Goal: Information Seeking & Learning: Learn about a topic

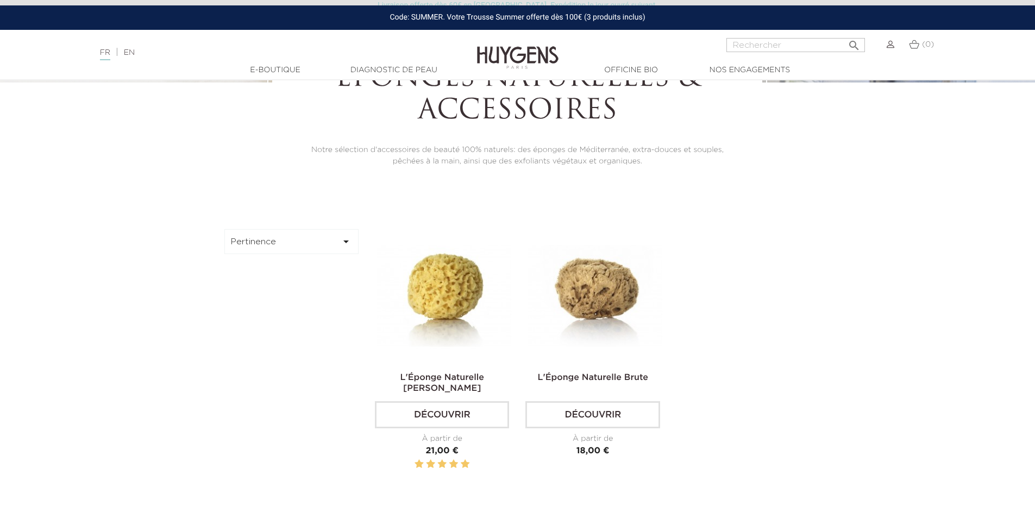
scroll to position [326, 0]
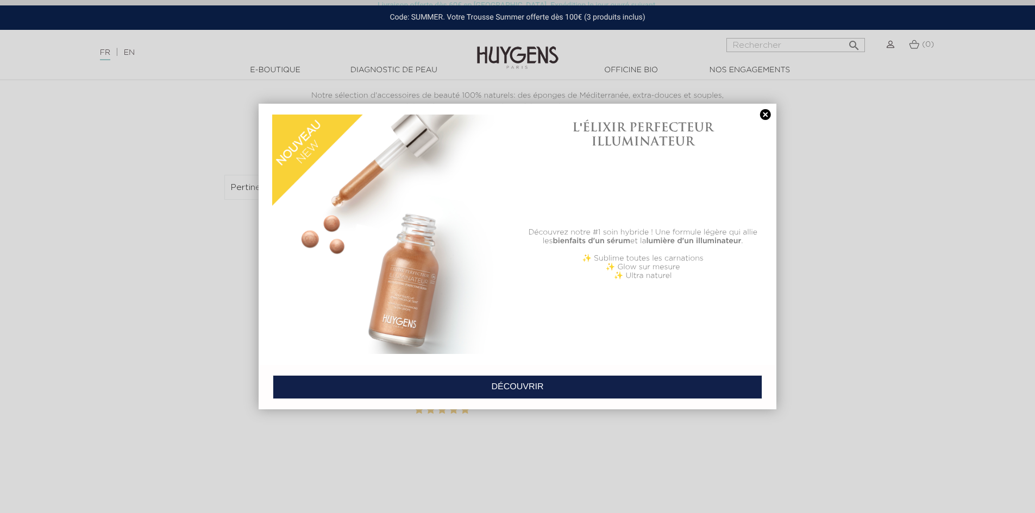
click at [763, 114] on link at bounding box center [765, 114] width 15 height 11
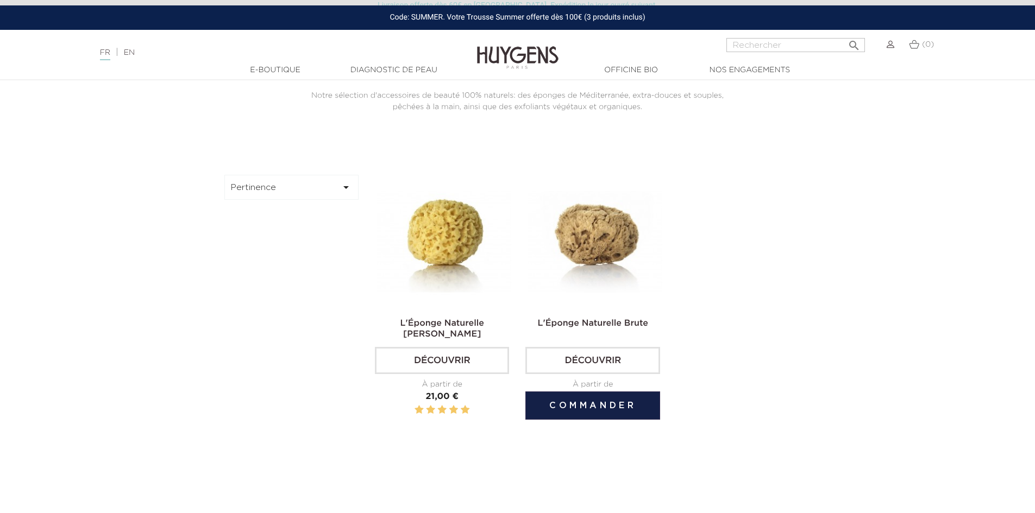
click at [607, 363] on link "Découvrir" at bounding box center [592, 360] width 134 height 27
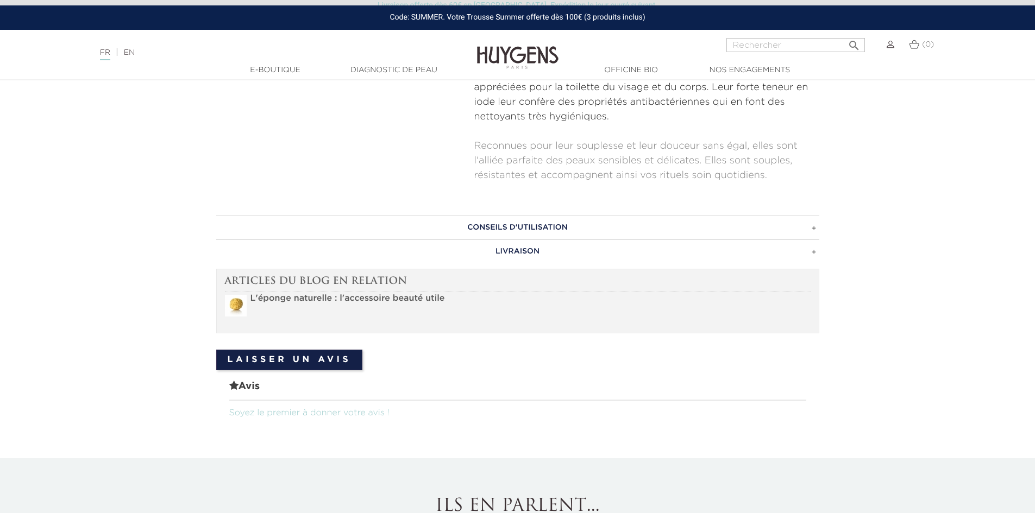
scroll to position [435, 0]
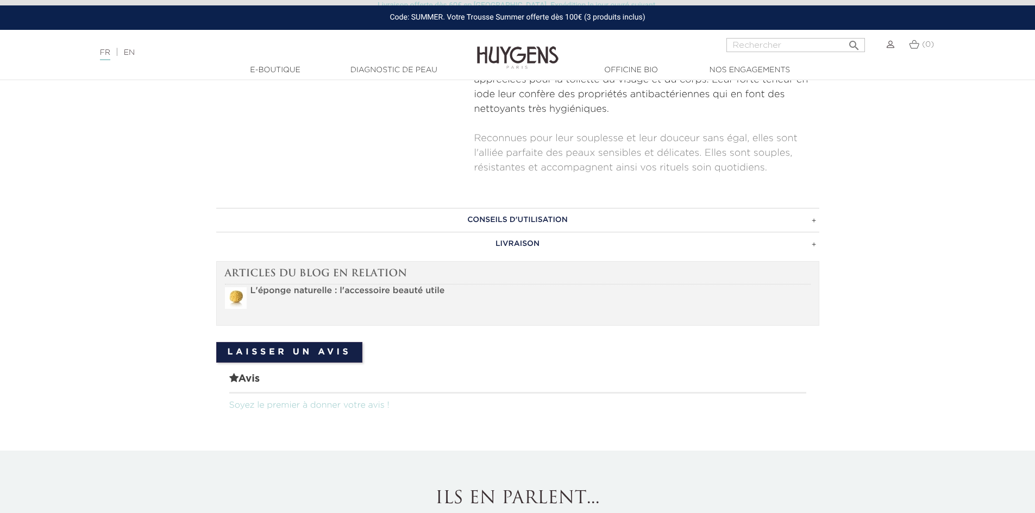
click at [576, 223] on h3 "CONSEILS D'UTILISATION" at bounding box center [517, 220] width 603 height 24
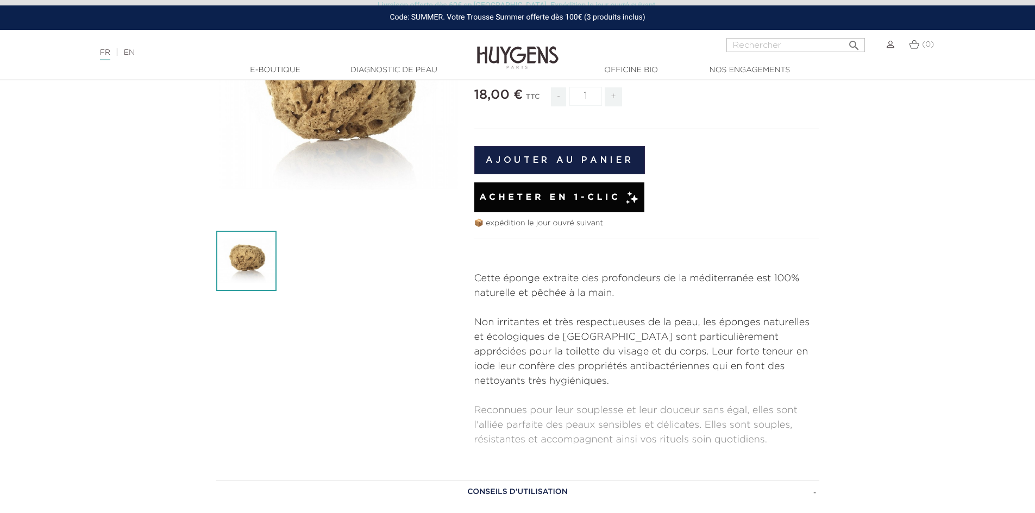
scroll to position [0, 0]
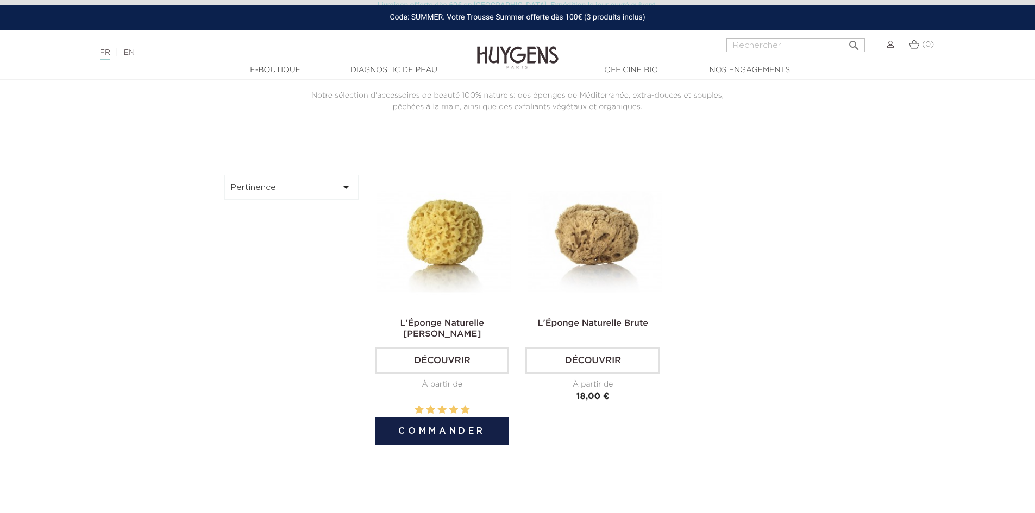
click at [445, 364] on link "Découvrir" at bounding box center [442, 360] width 134 height 27
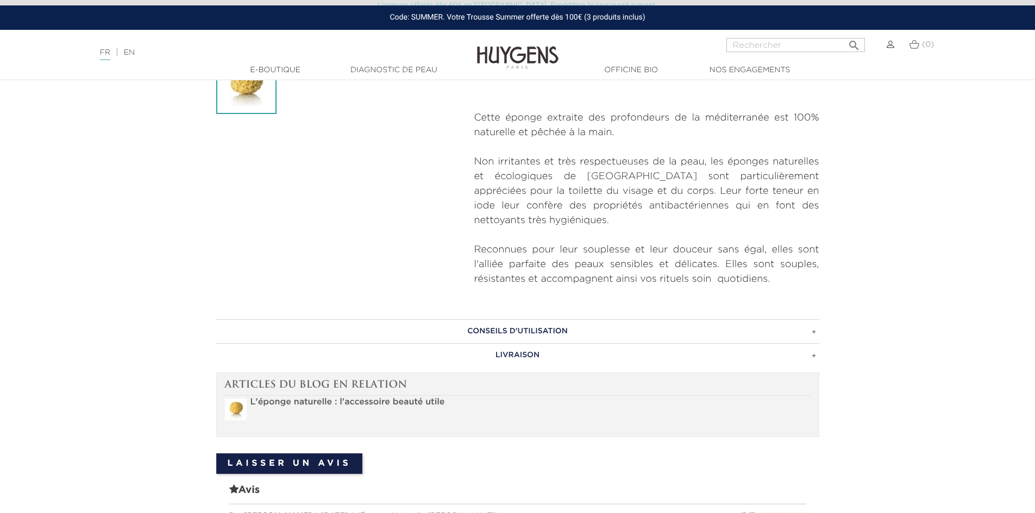
scroll to position [326, 0]
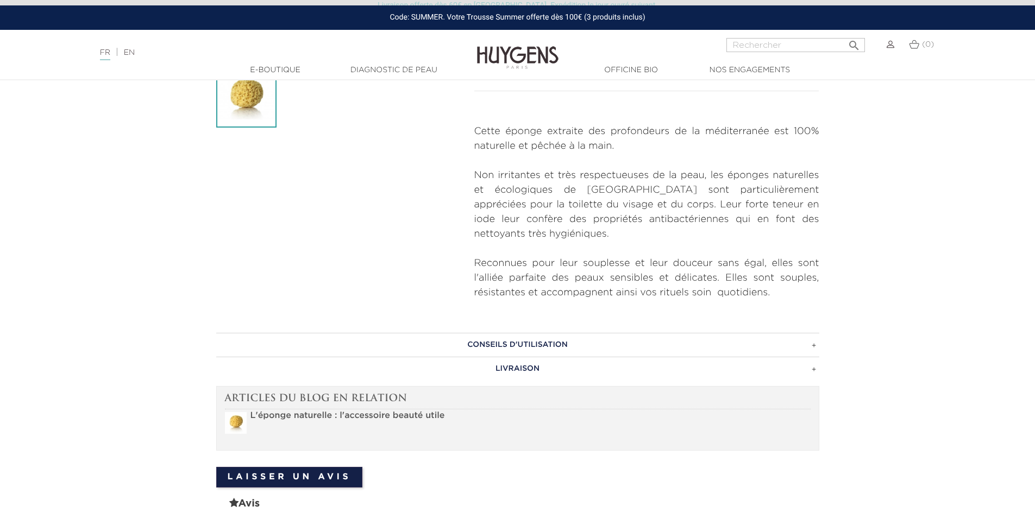
click at [547, 343] on h3 "CONSEILS D'UTILISATION" at bounding box center [517, 345] width 603 height 24
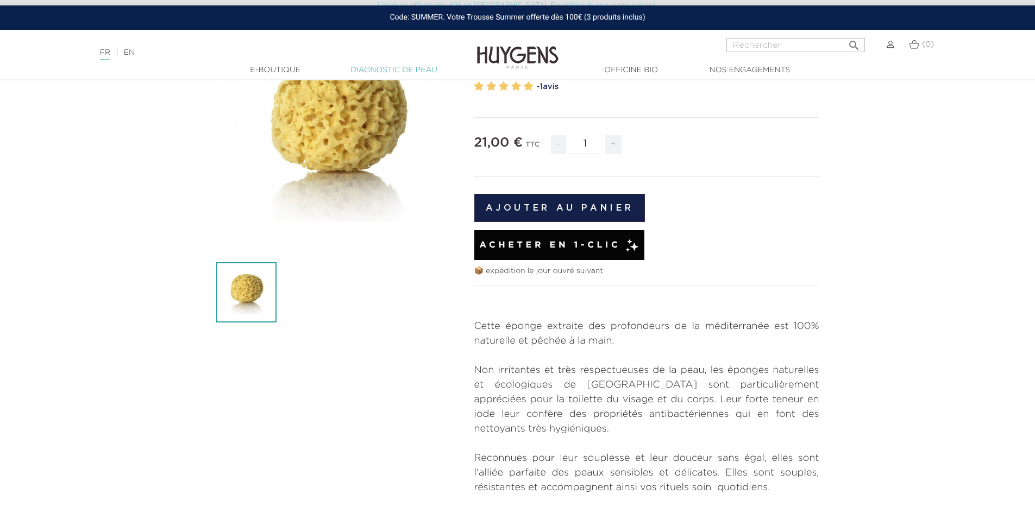
scroll to position [109, 0]
